Goal: Information Seeking & Learning: Learn about a topic

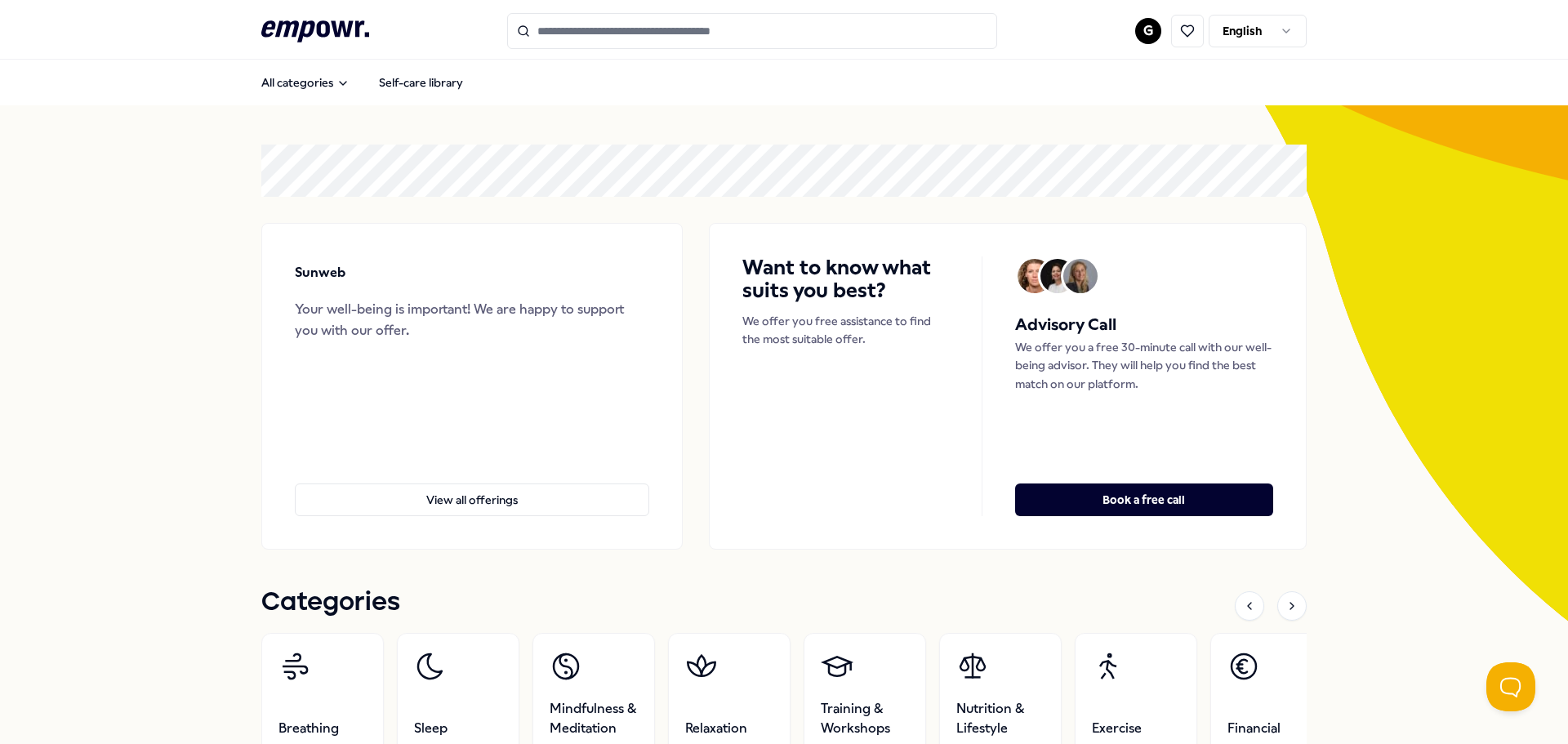
click at [1249, 38] on html ".empowr-logo_svg__cls-1{fill:#03032f} G English All categories Self-care librar…" at bounding box center [784, 372] width 1568 height 744
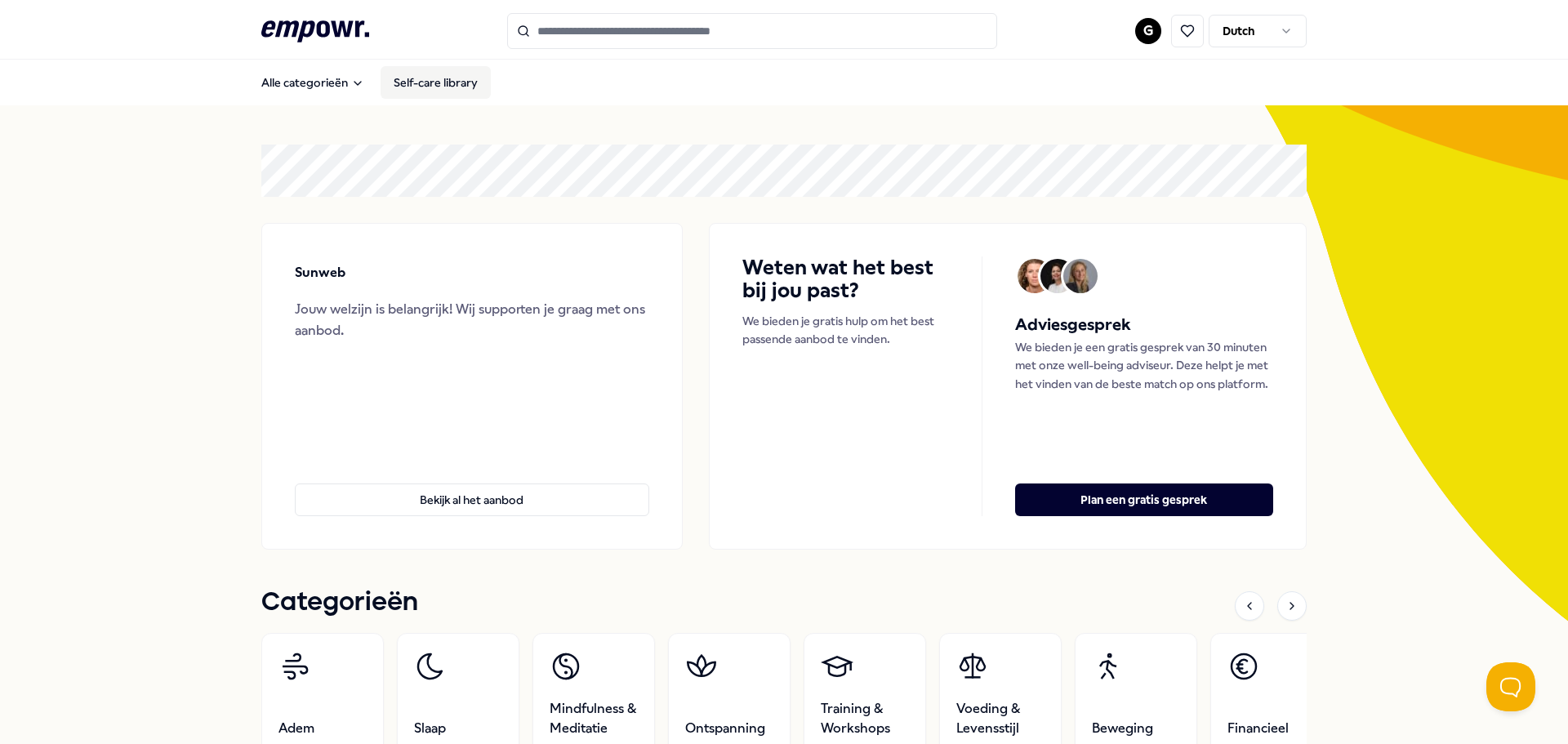
drag, startPoint x: 0, startPoint y: 0, endPoint x: 458, endPoint y: 92, distance: 467.1
click at [458, 92] on link "Self-care library" at bounding box center [436, 82] width 110 height 32
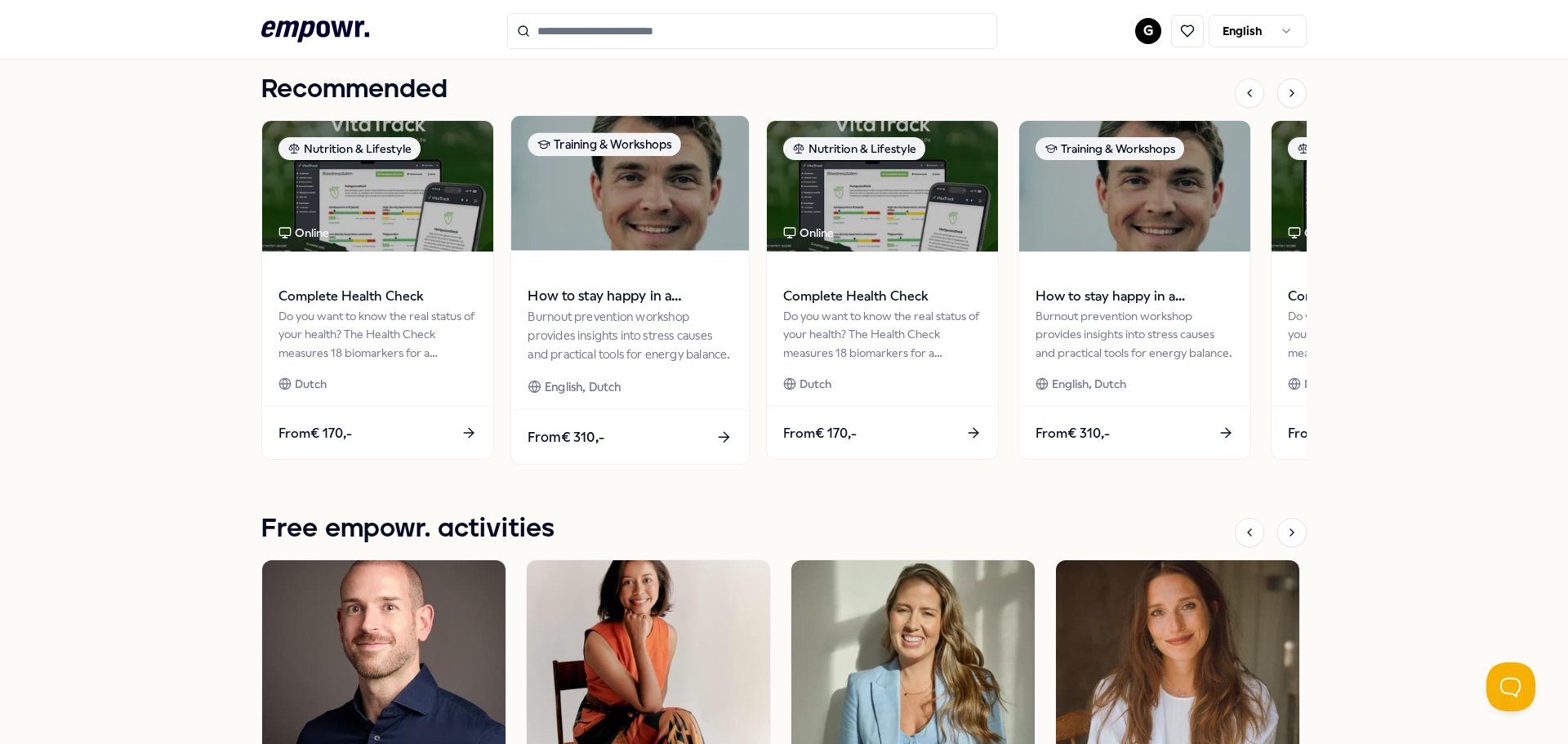
scroll to position [506, 0]
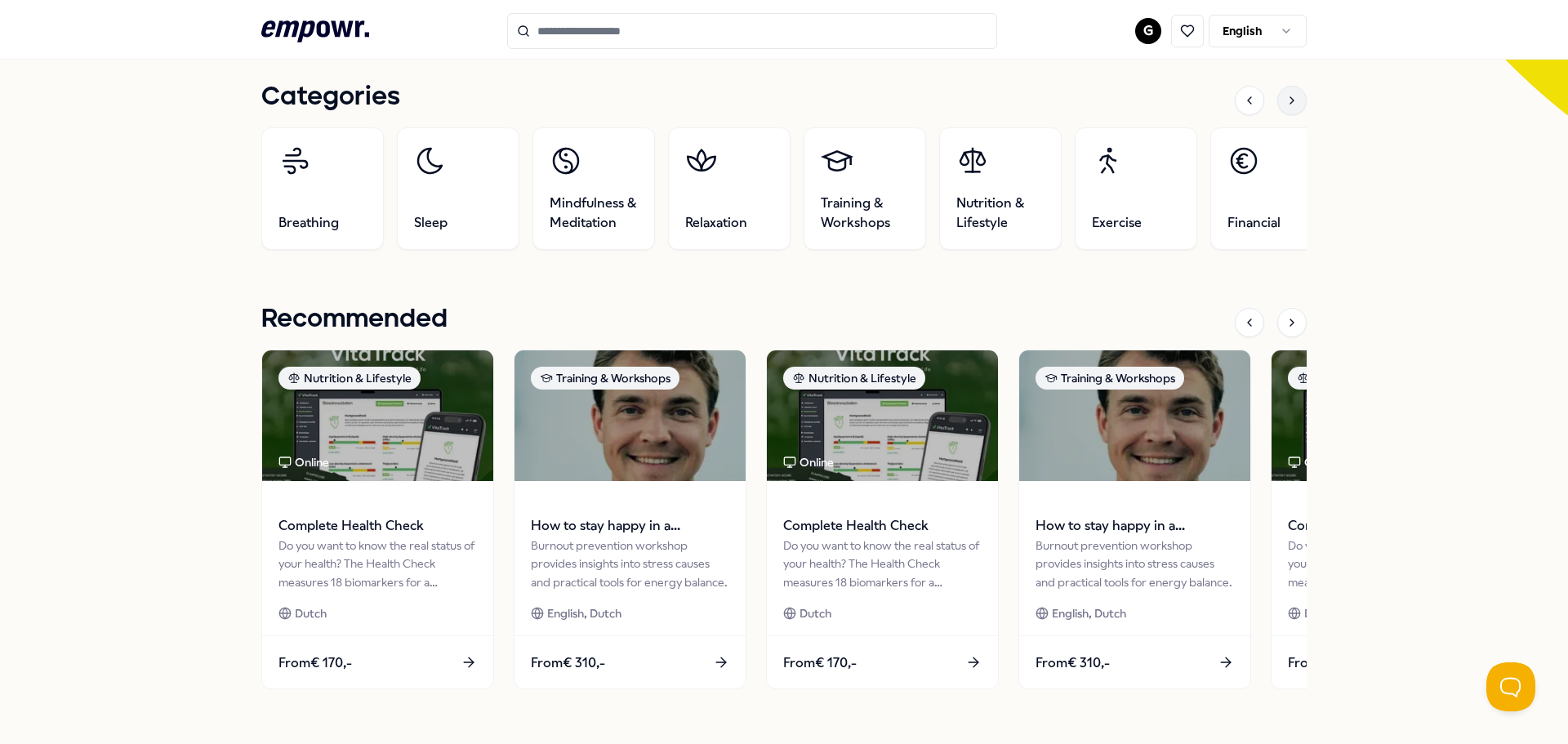
click at [1292, 102] on icon at bounding box center [1292, 101] width 13 height 13
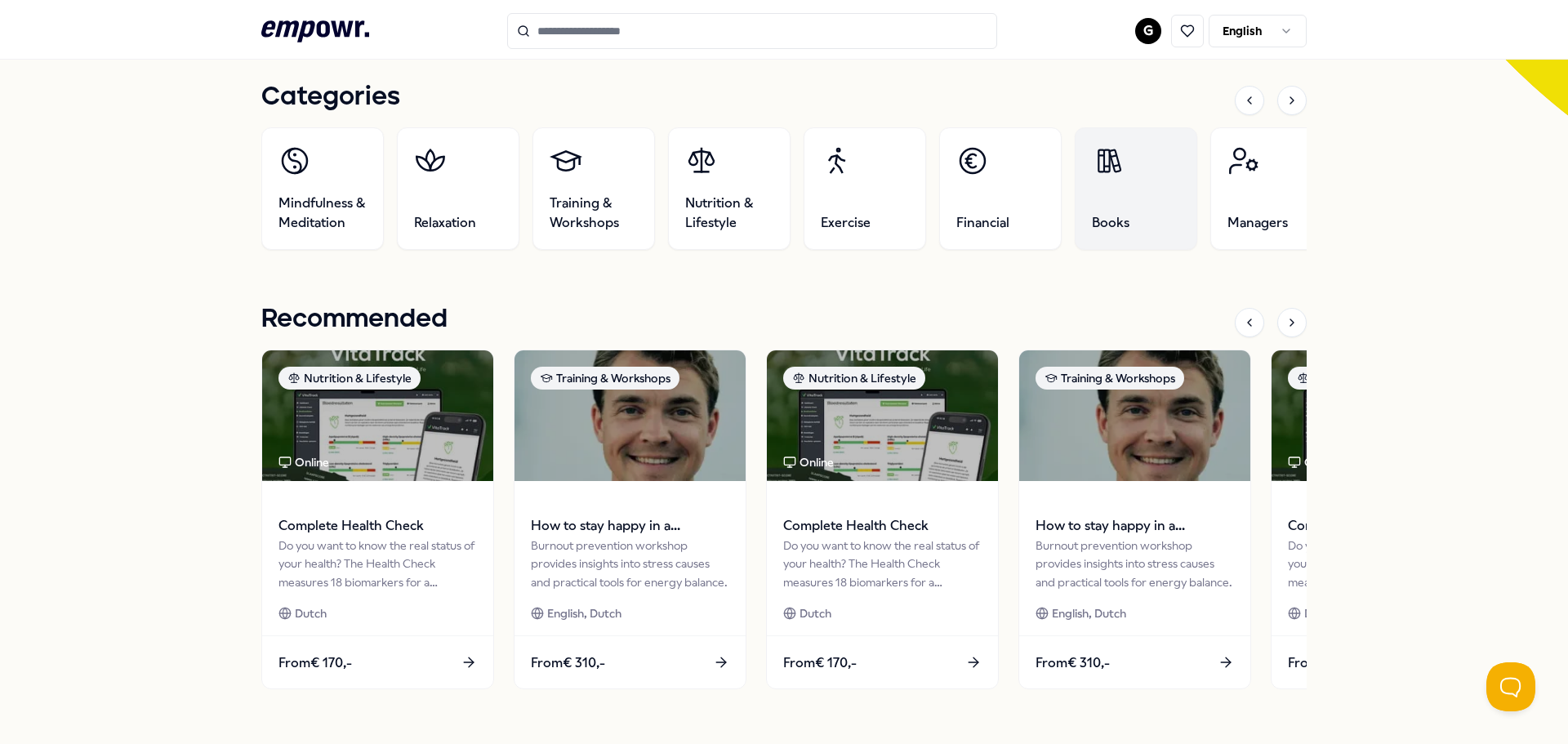
click at [1131, 177] on link "Books" at bounding box center [1136, 188] width 122 height 122
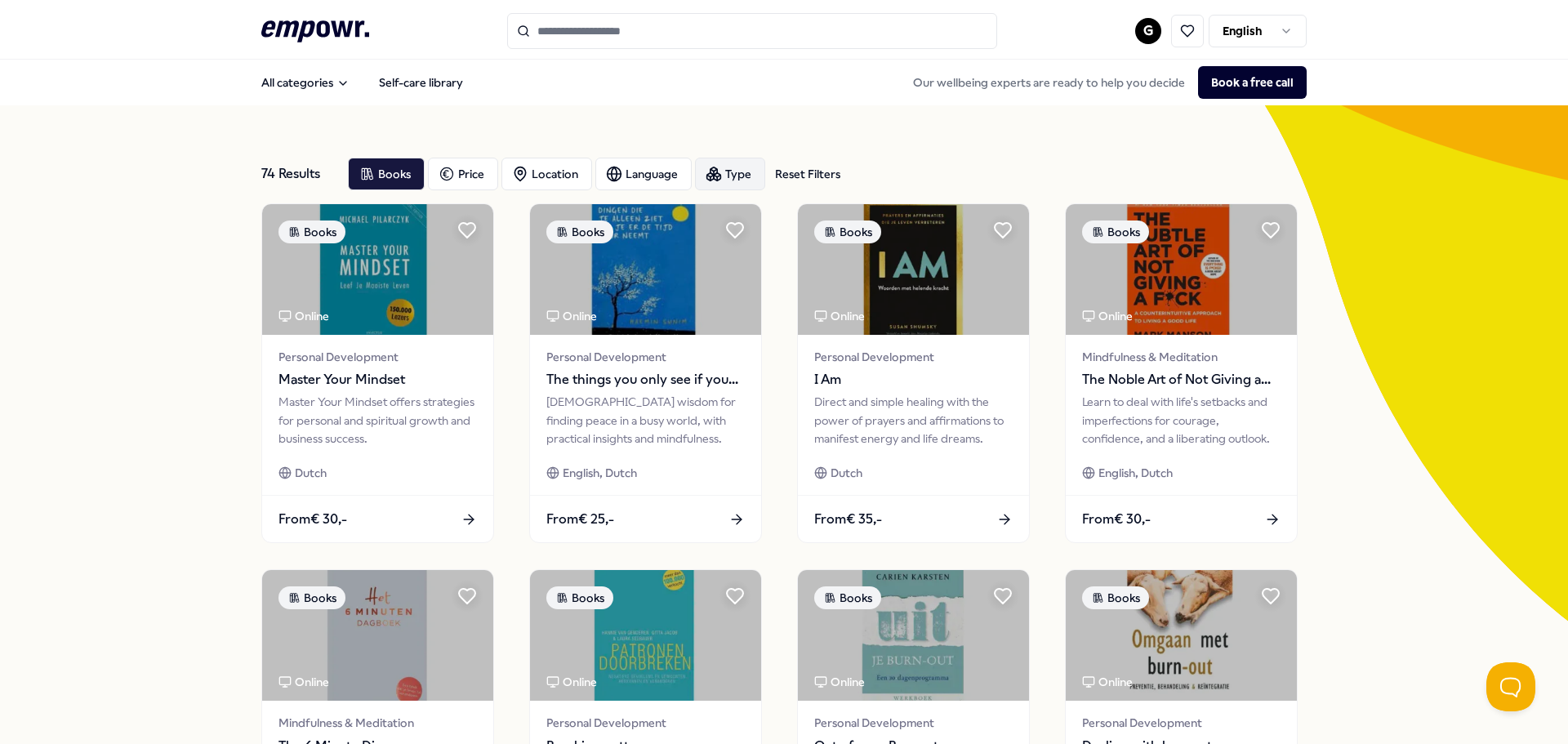
click at [712, 168] on icon "button" at bounding box center [714, 174] width 17 height 17
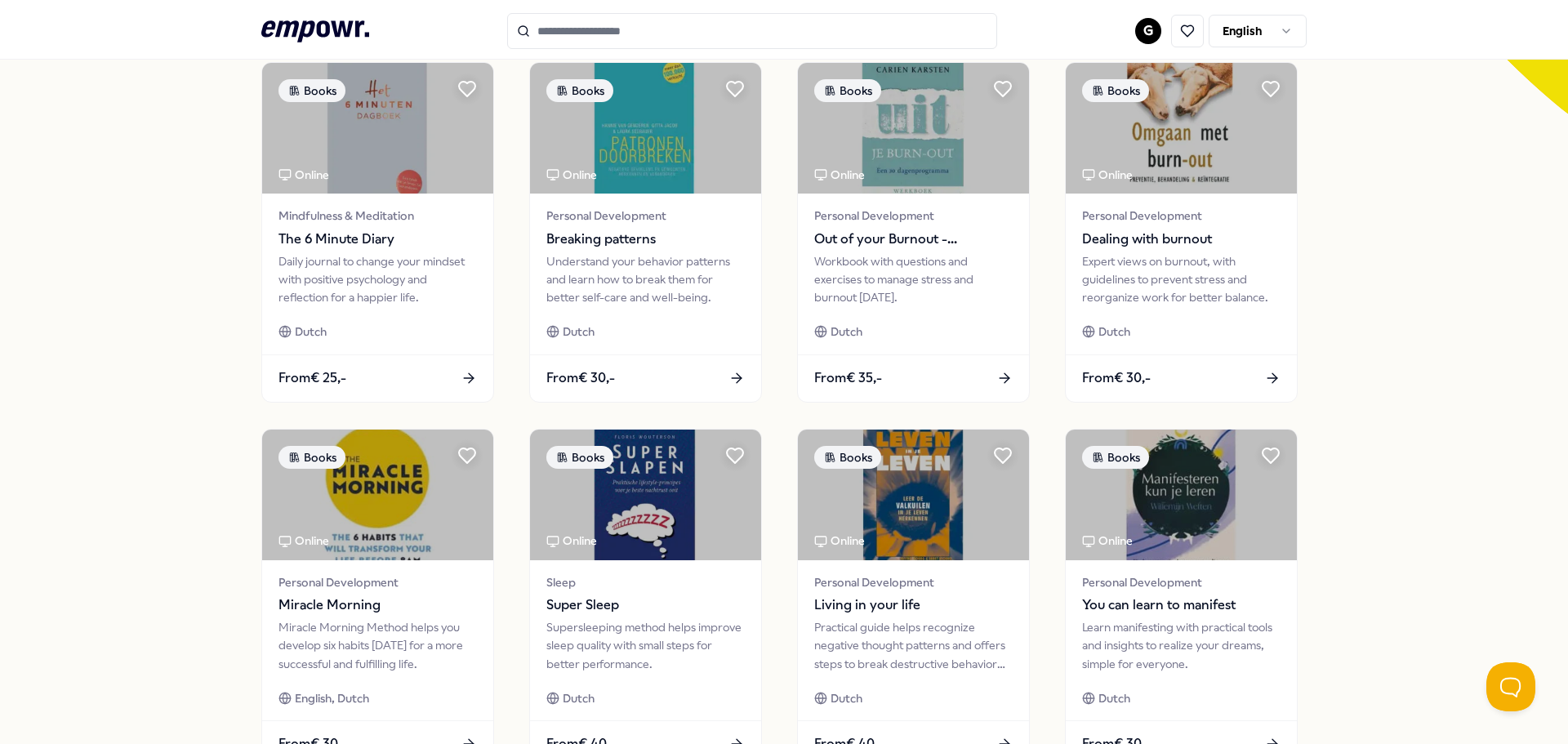
scroll to position [717, 0]
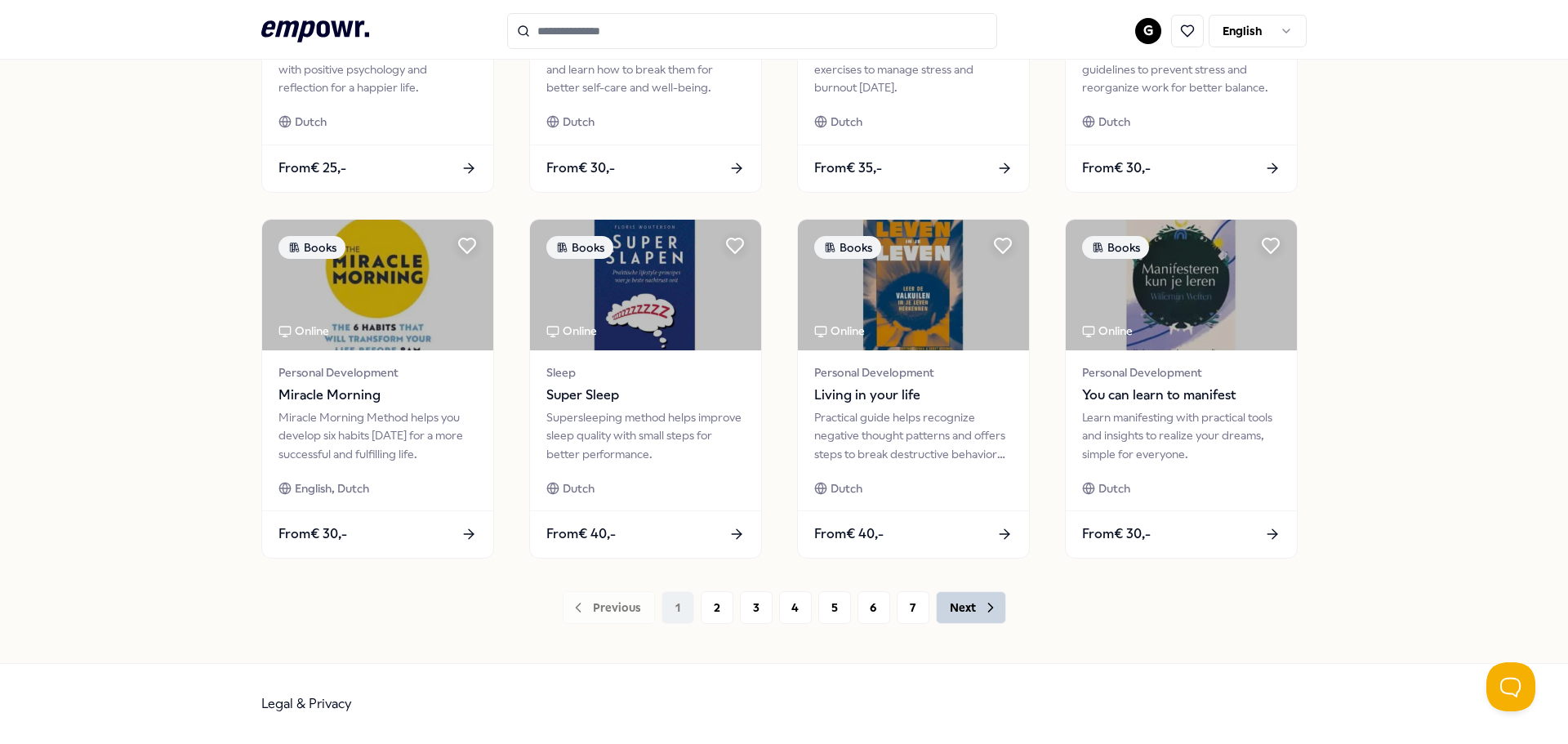
click at [989, 612] on icon at bounding box center [991, 607] width 17 height 17
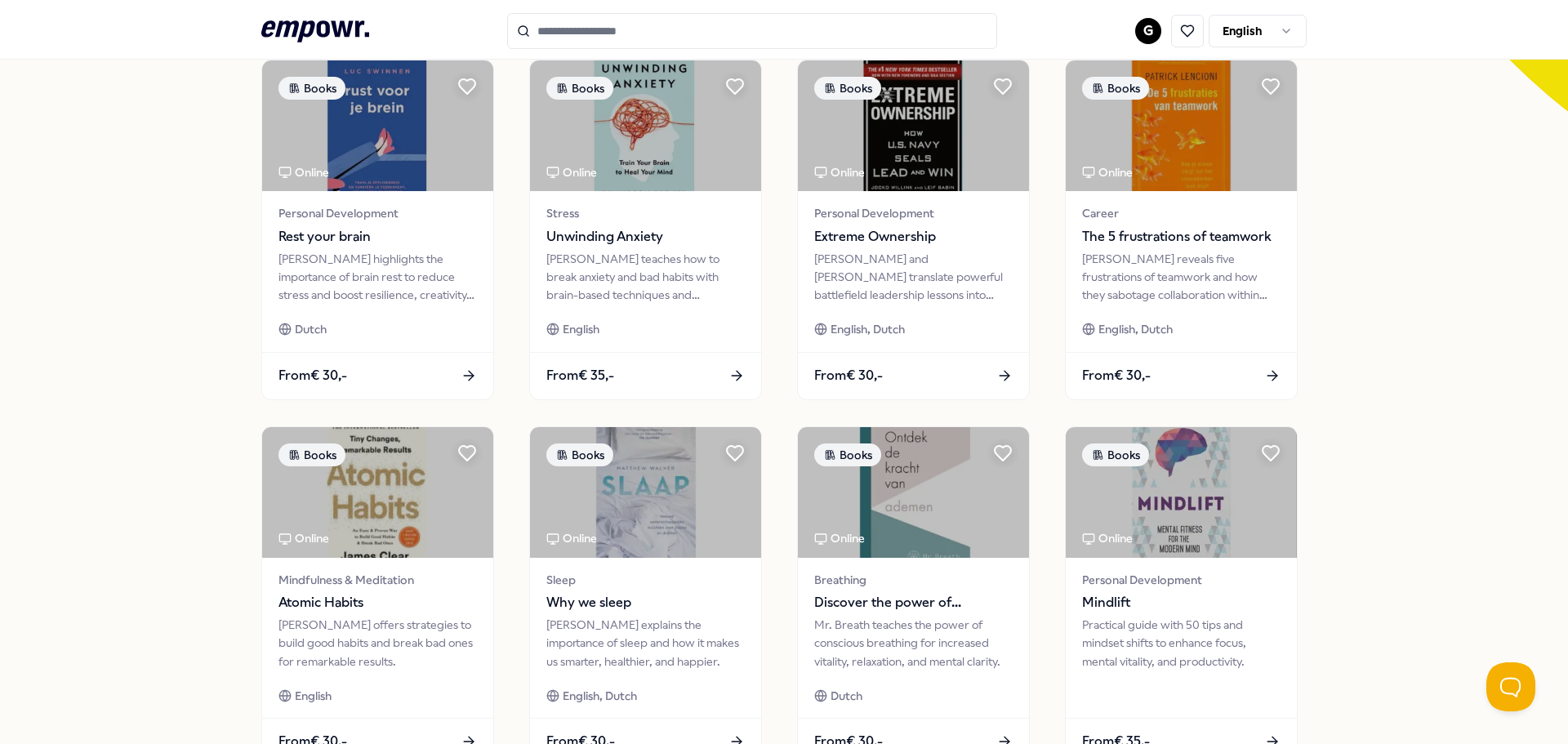
scroll to position [717, 0]
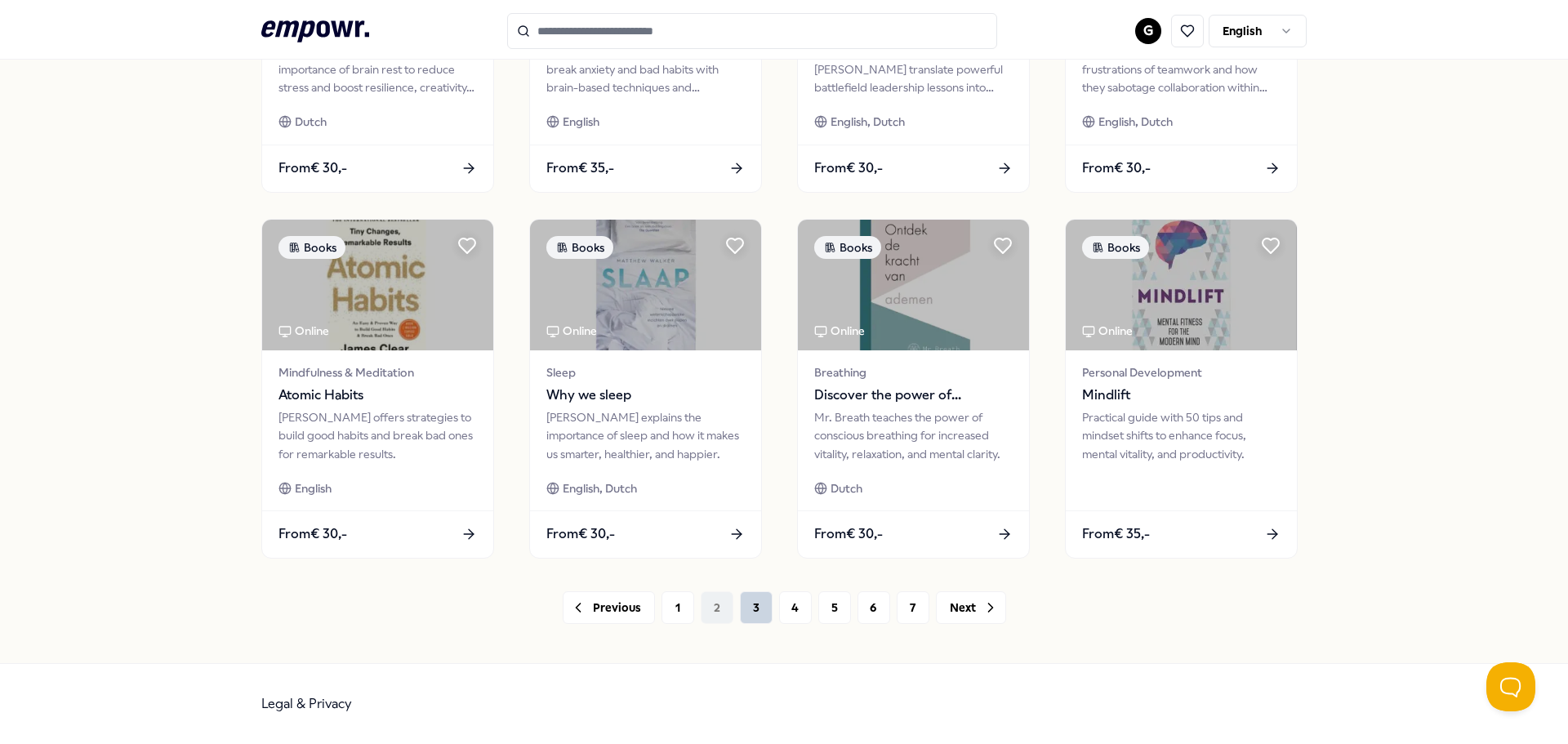
click at [752, 612] on button "3" at bounding box center [756, 607] width 32 height 32
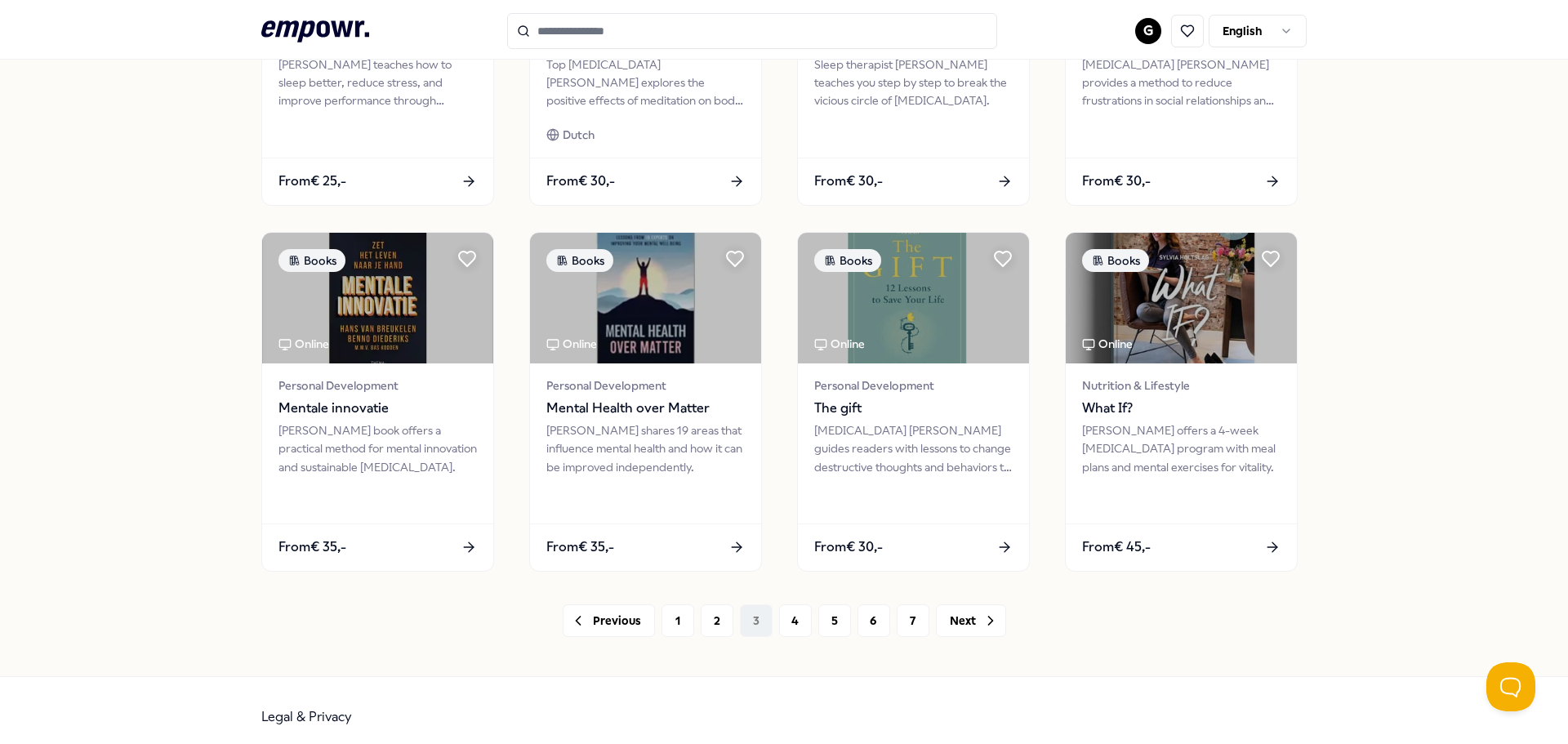
scroll to position [717, 0]
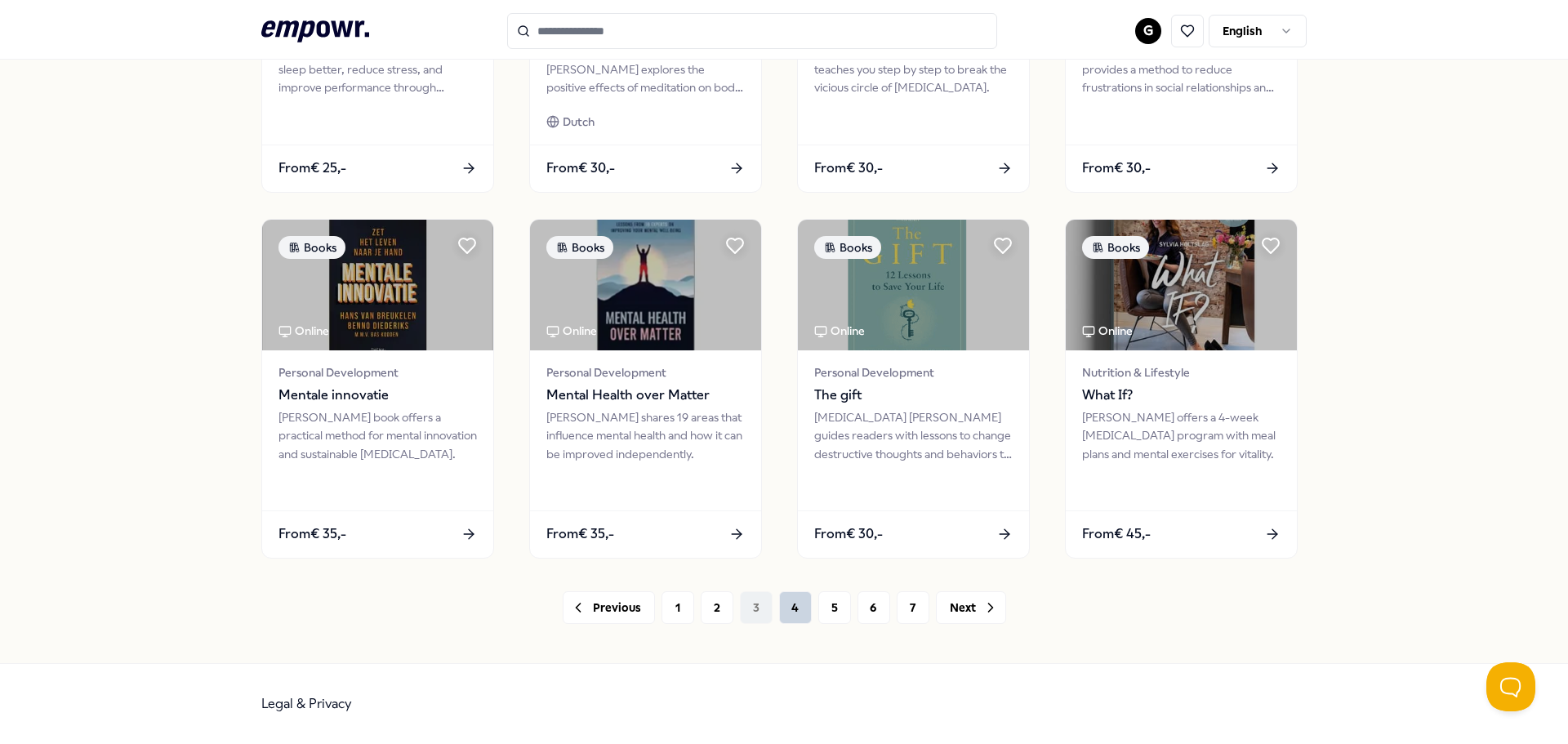
click at [790, 606] on button "4" at bounding box center [795, 607] width 32 height 32
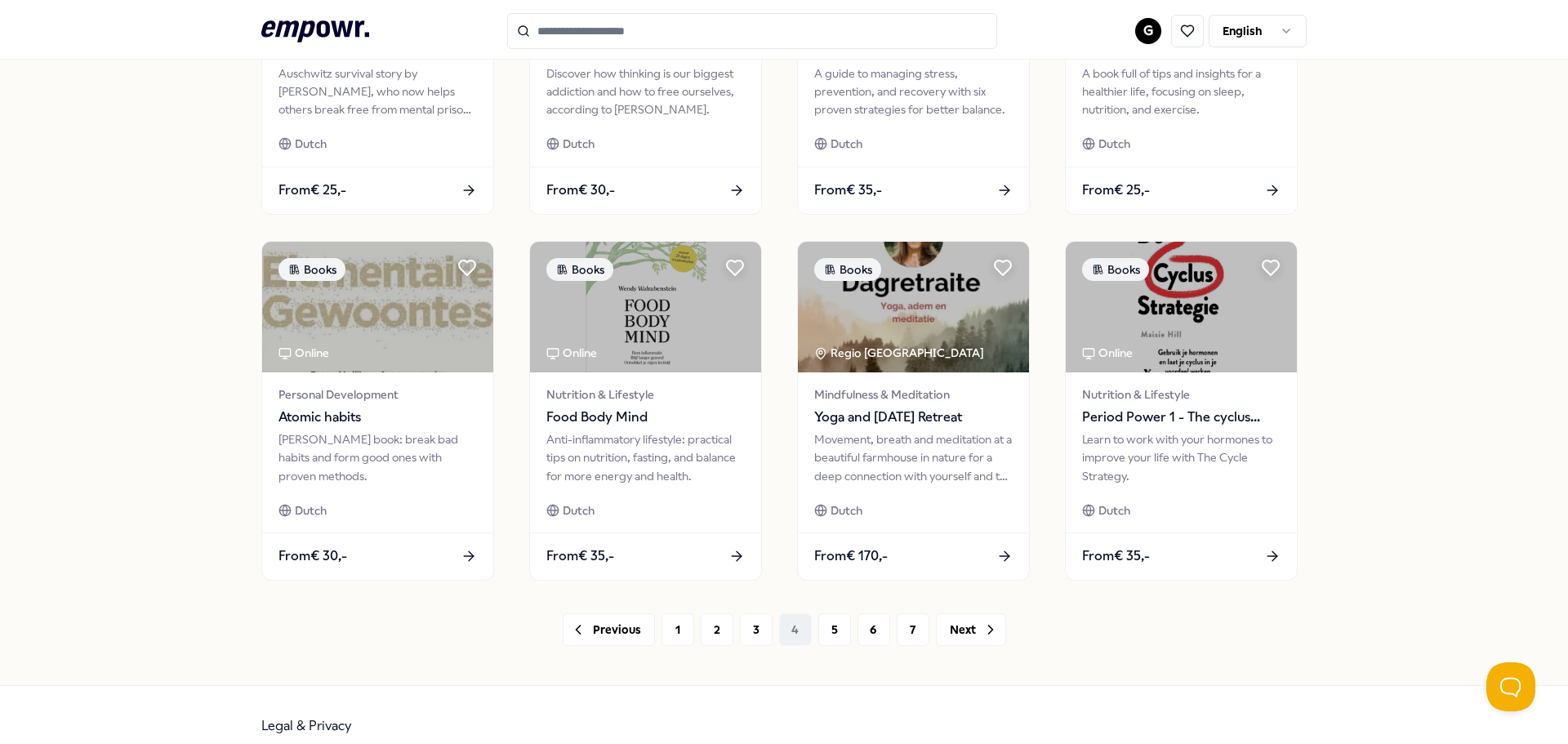
scroll to position [717, 0]
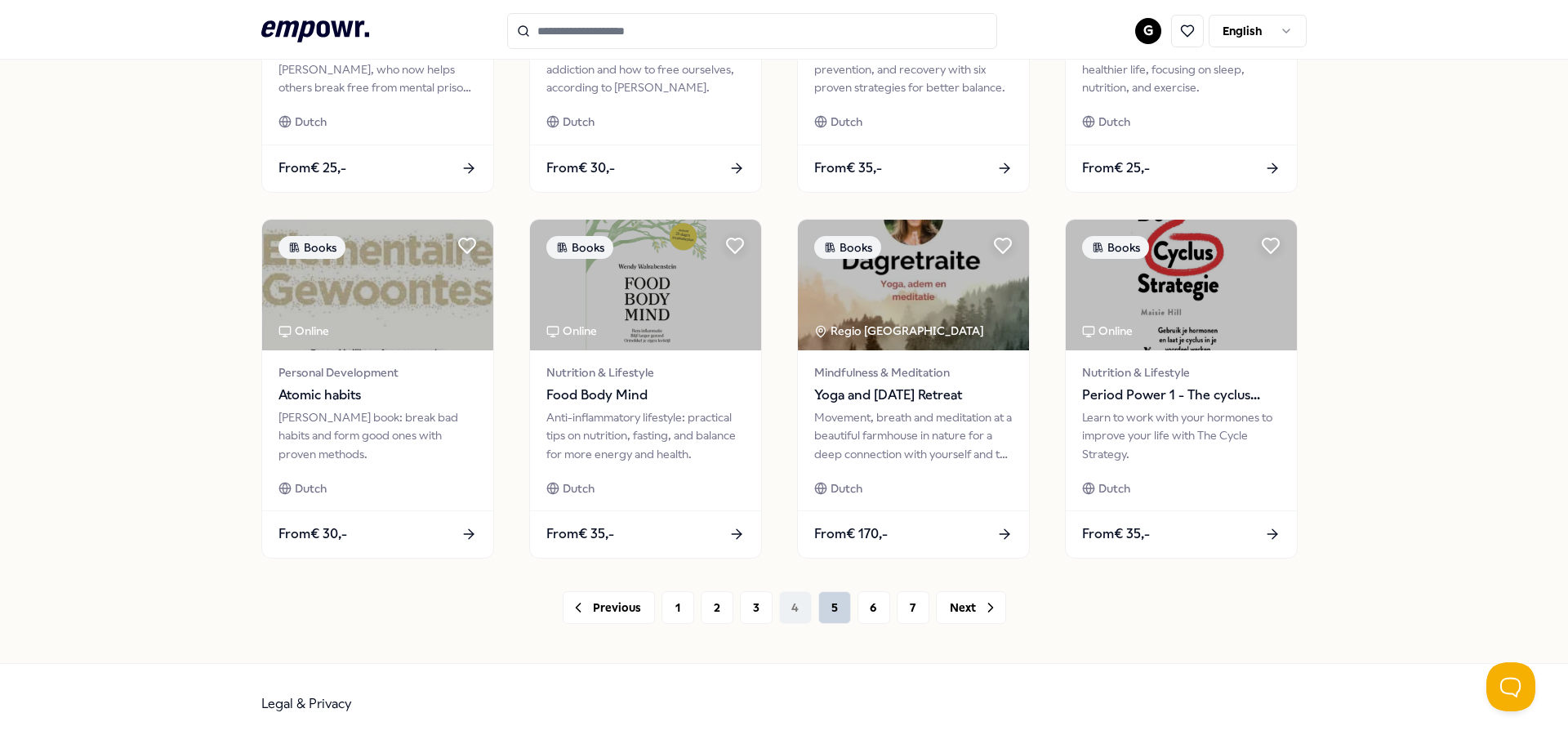
click at [818, 609] on button "5" at bounding box center [834, 607] width 32 height 32
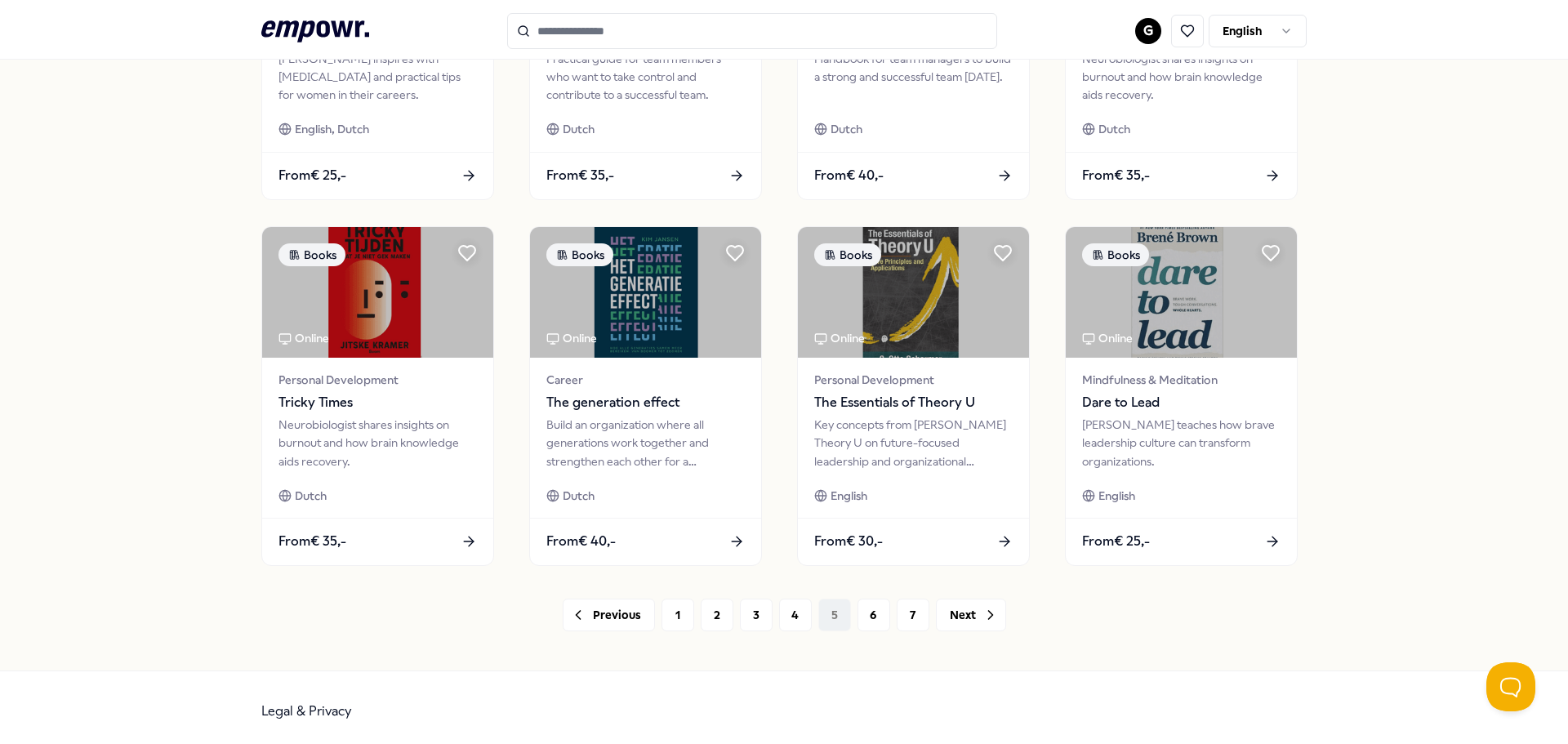
scroll to position [717, 0]
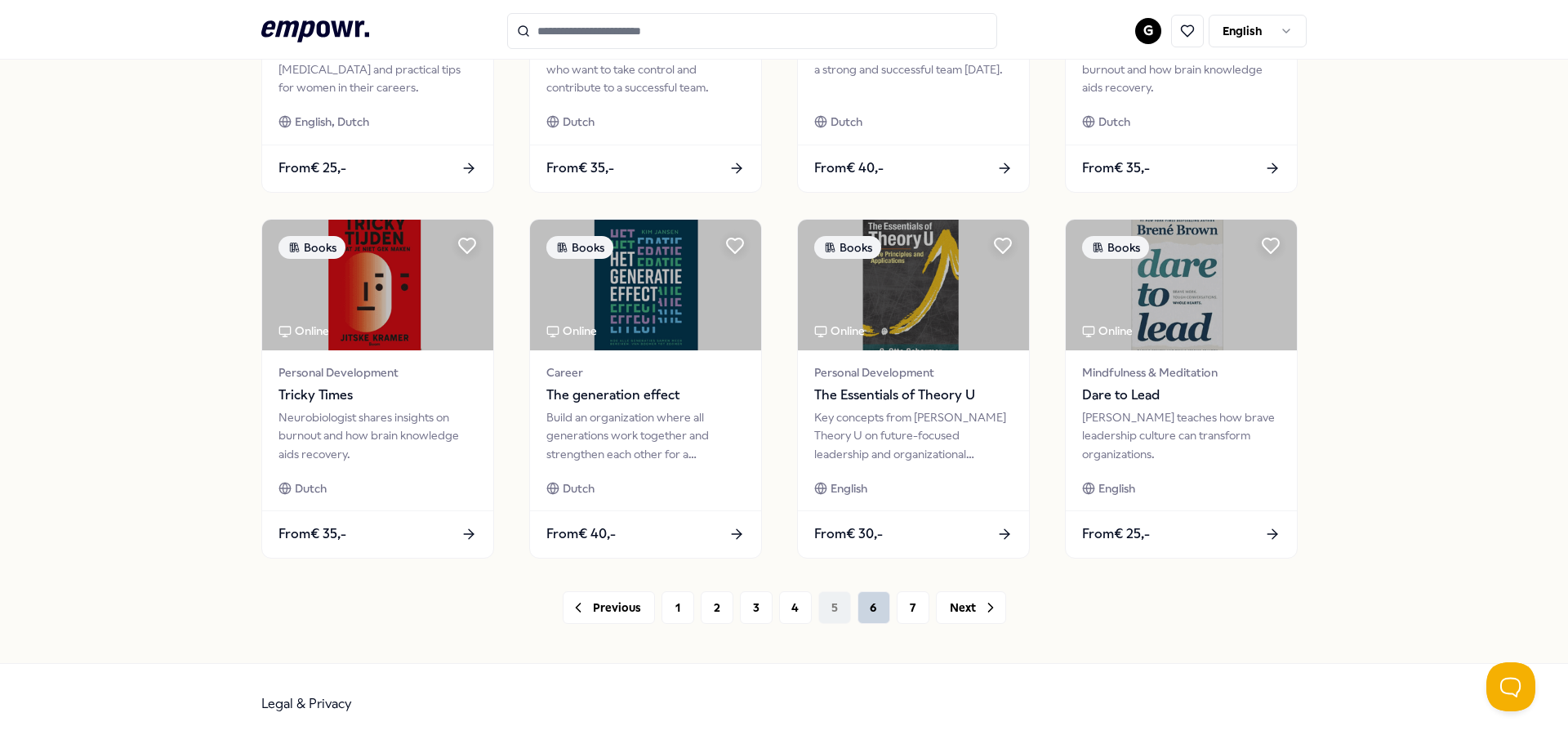
click at [859, 606] on button "6" at bounding box center [873, 607] width 32 height 32
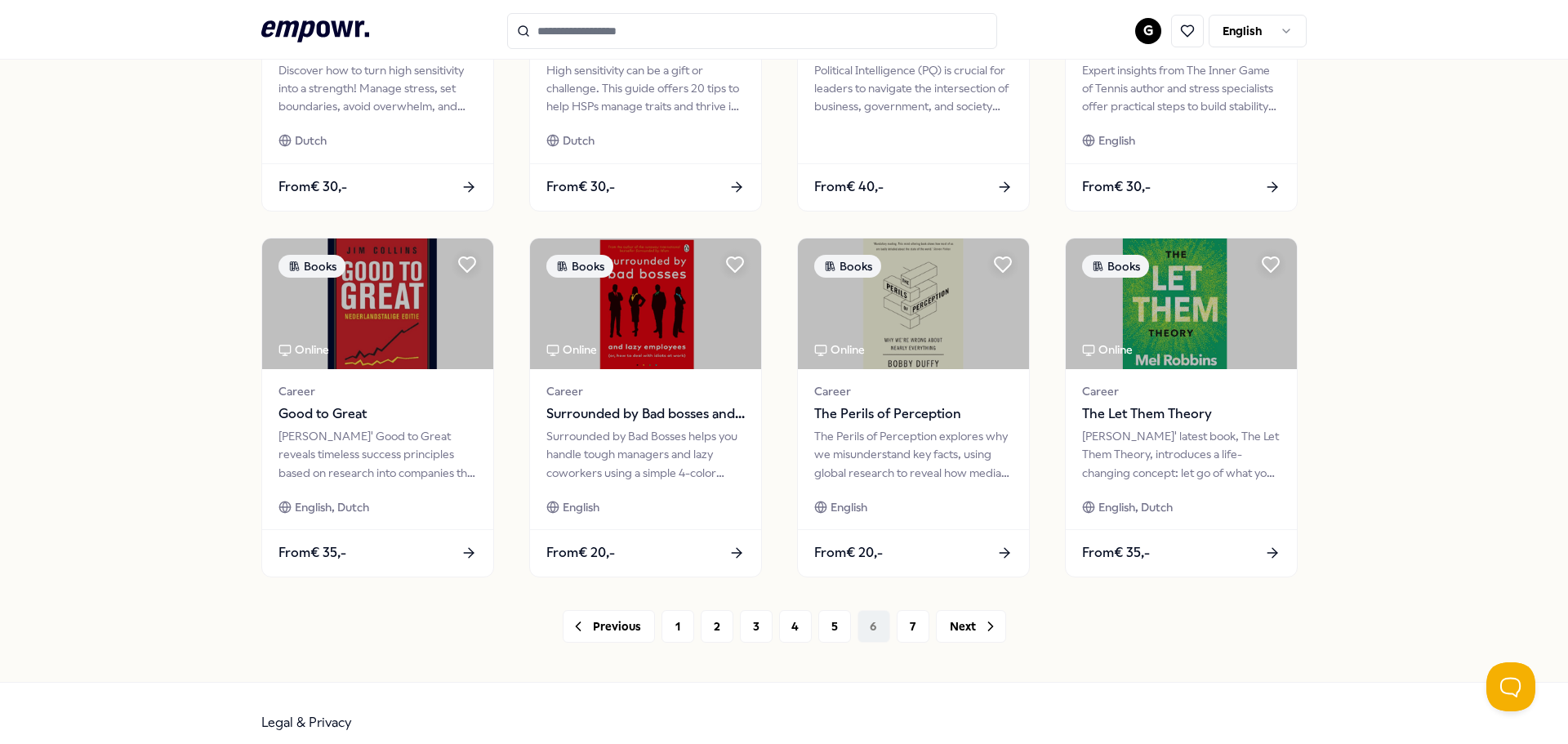
scroll to position [717, 0]
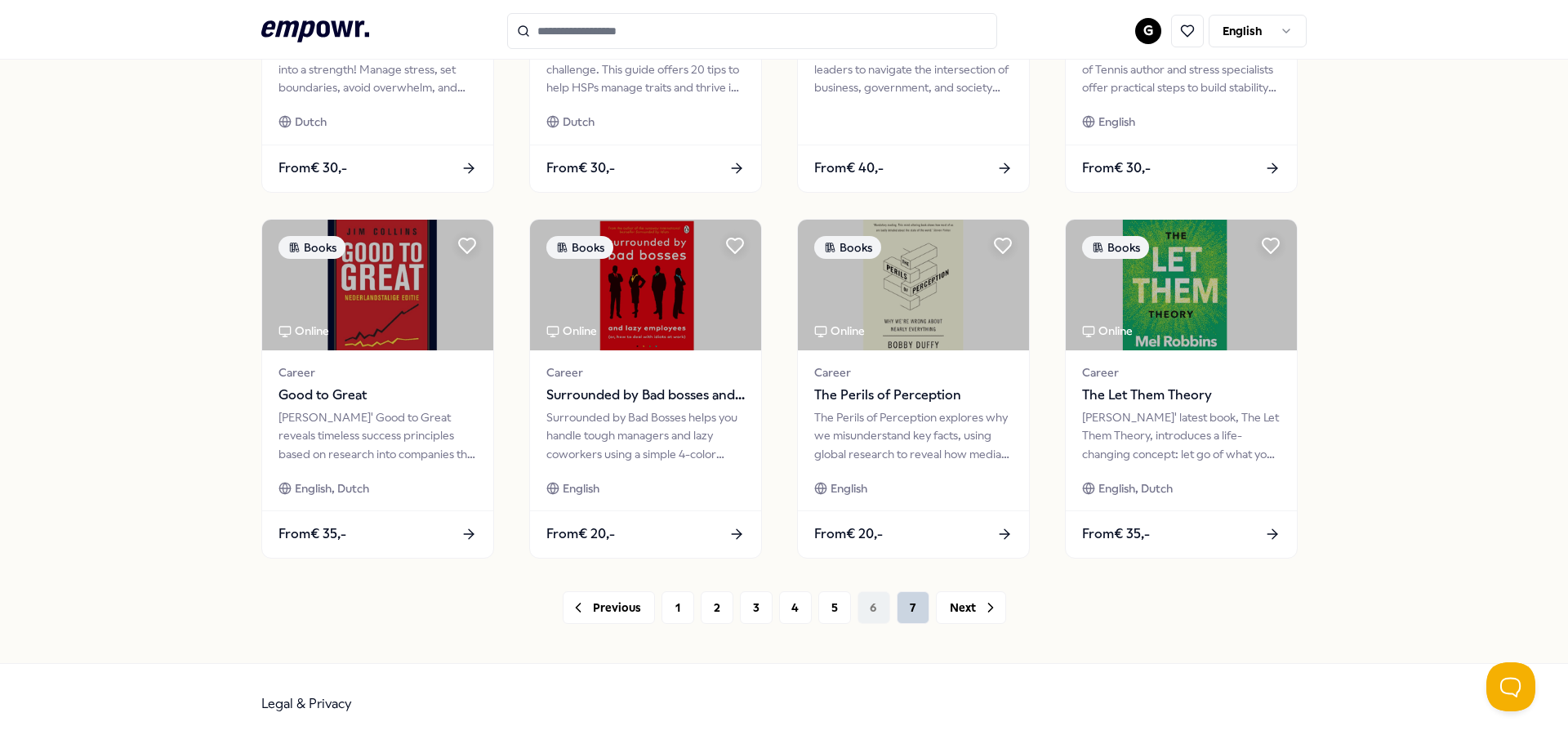
click at [916, 611] on button "7" at bounding box center [912, 607] width 32 height 32
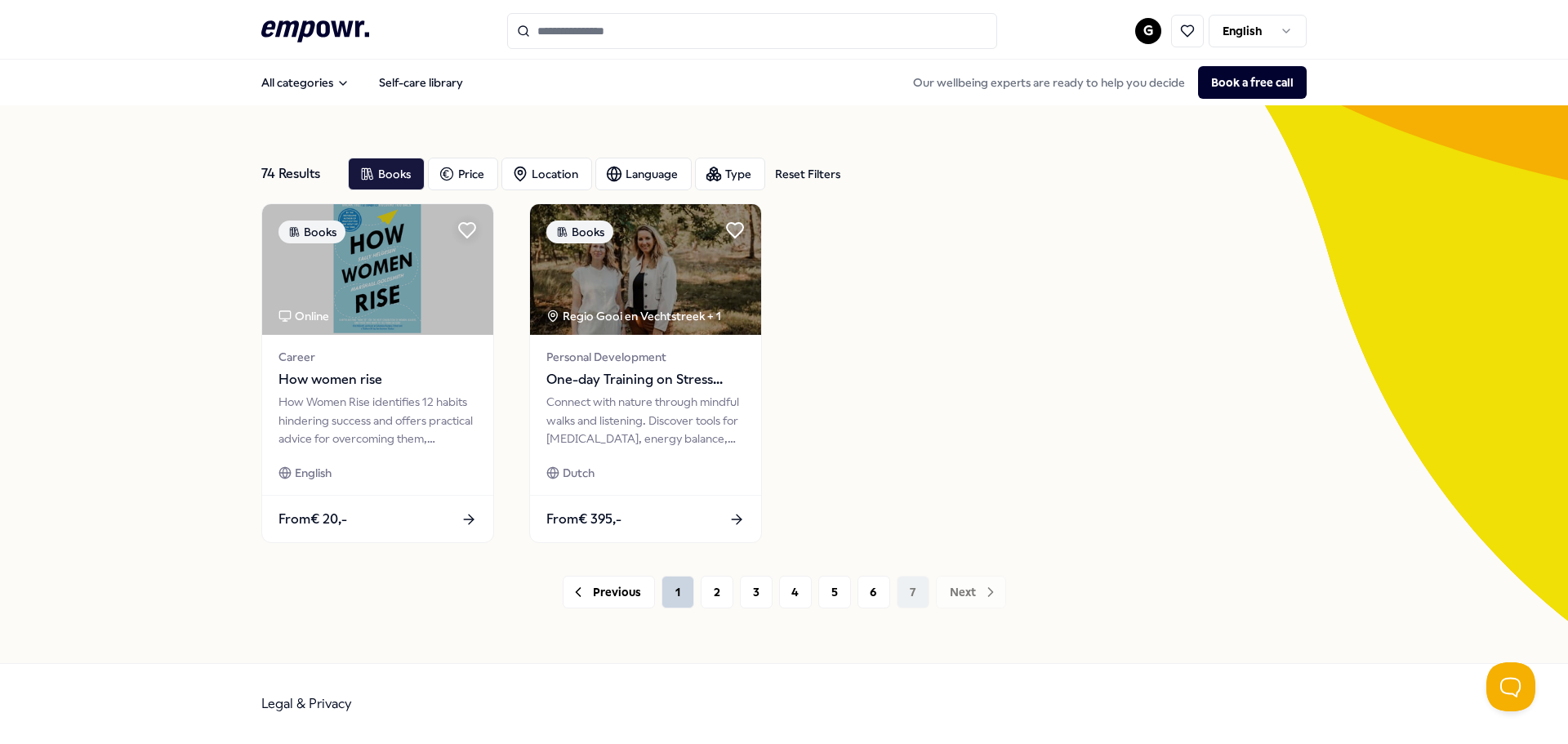
click at [680, 594] on button "1" at bounding box center [677, 592] width 32 height 32
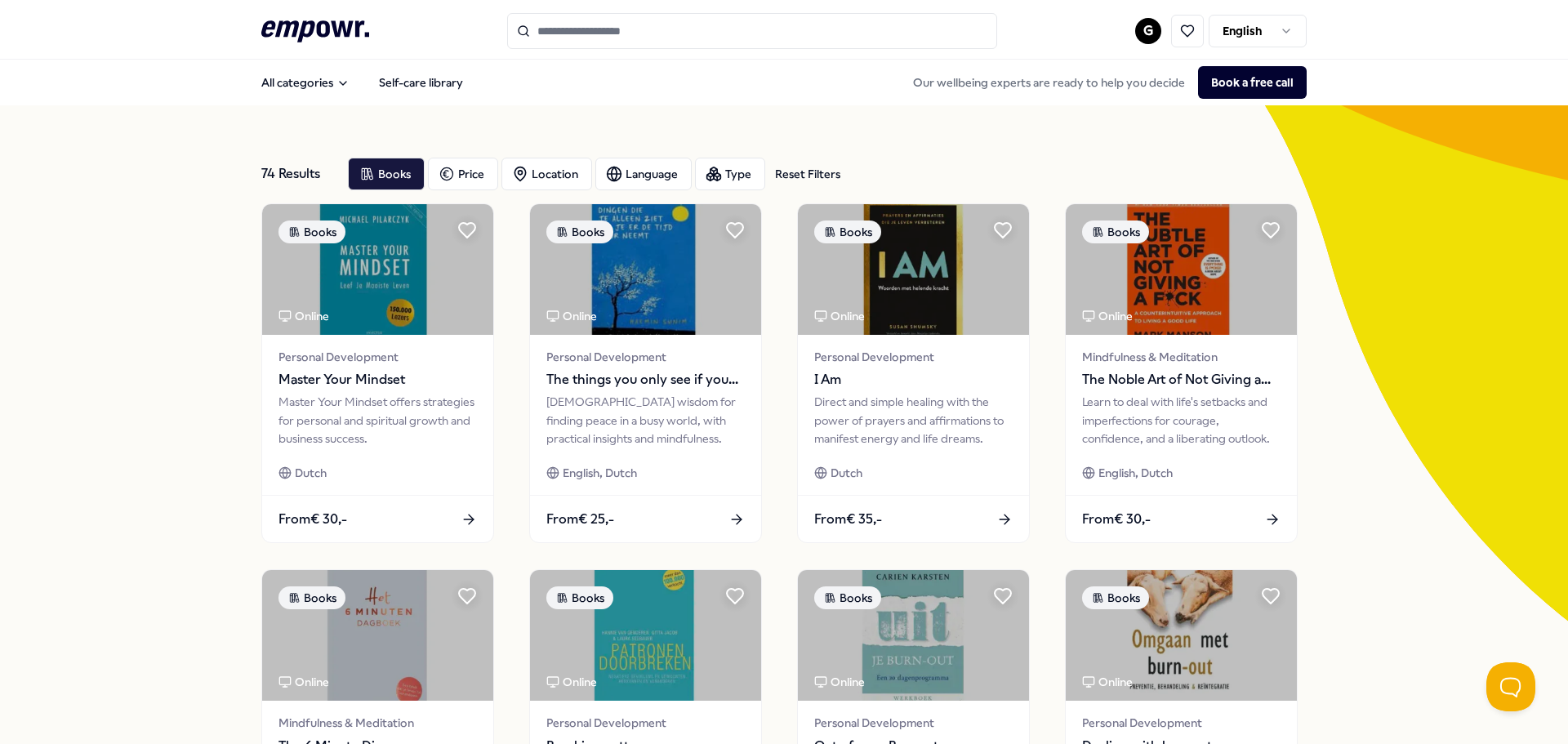
click at [1409, 37] on header ".empowr-logo_svg__cls-1{fill:#03032f} G English" at bounding box center [784, 30] width 1568 height 60
